Goal: Check status: Check status

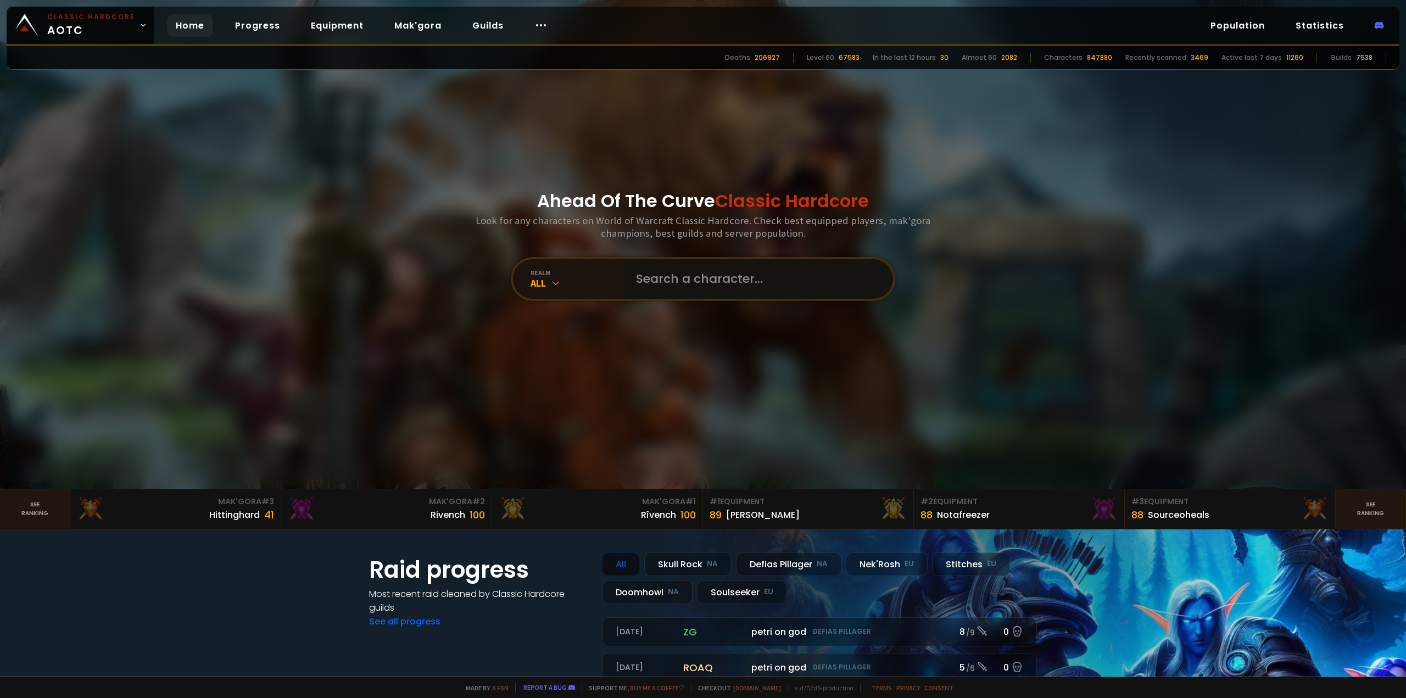
click at [711, 287] on input "text" at bounding box center [754, 279] width 250 height 40
type input "noael"
click at [651, 291] on input "text" at bounding box center [754, 279] width 250 height 40
type input "noaoe"
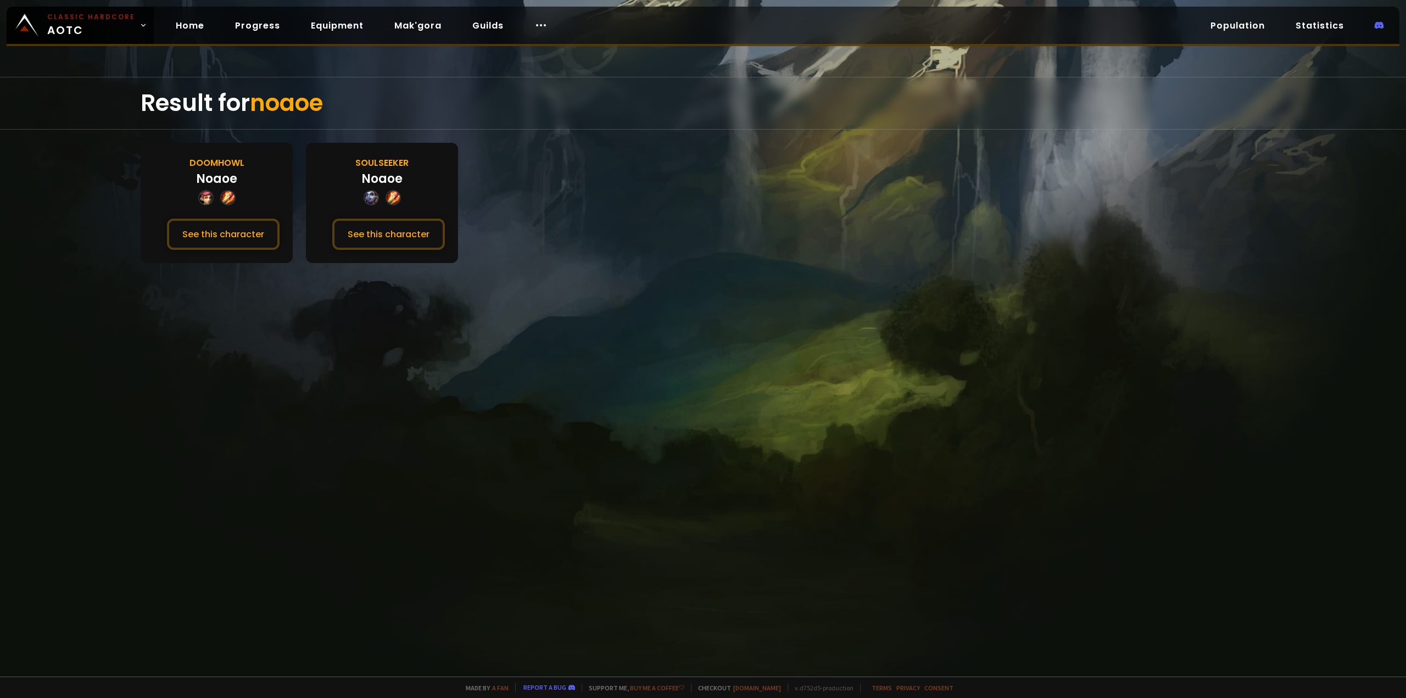
drag, startPoint x: 219, startPoint y: 191, endPoint x: 220, endPoint y: 199, distance: 8.3
click at [220, 191] on div at bounding box center [216, 197] width 37 height 15
click at [221, 226] on button "See this character" at bounding box center [223, 234] width 113 height 31
